Goal: Browse casually: Explore the website without a specific task or goal

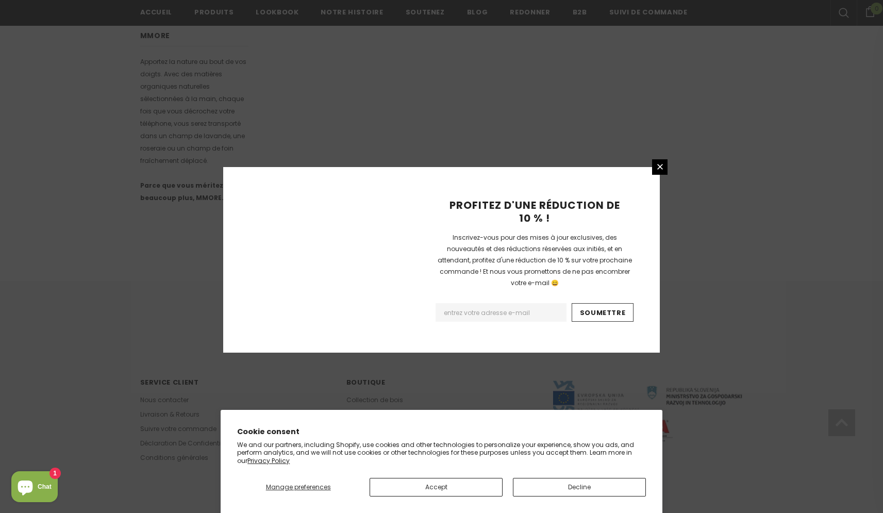
scroll to position [569, 0]
